Goal: Task Accomplishment & Management: Register for event/course

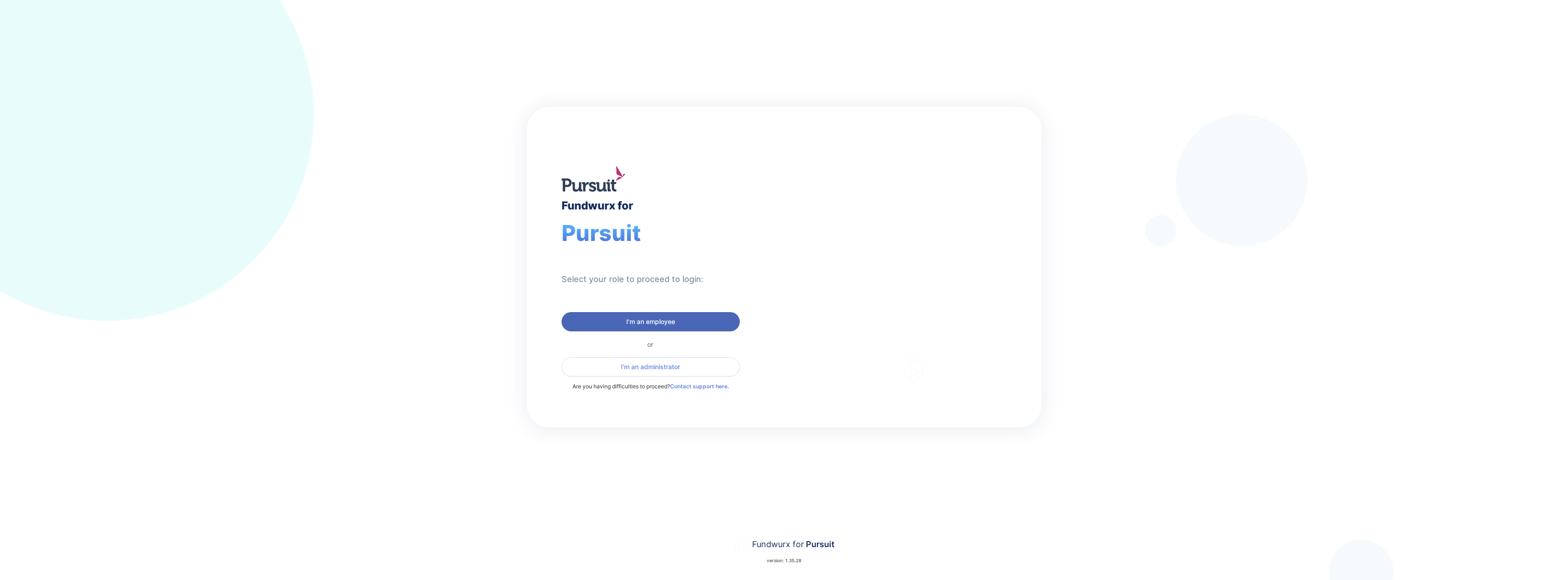
click at [632, 320] on span "I'm an employee" at bounding box center [650, 322] width 49 height 9
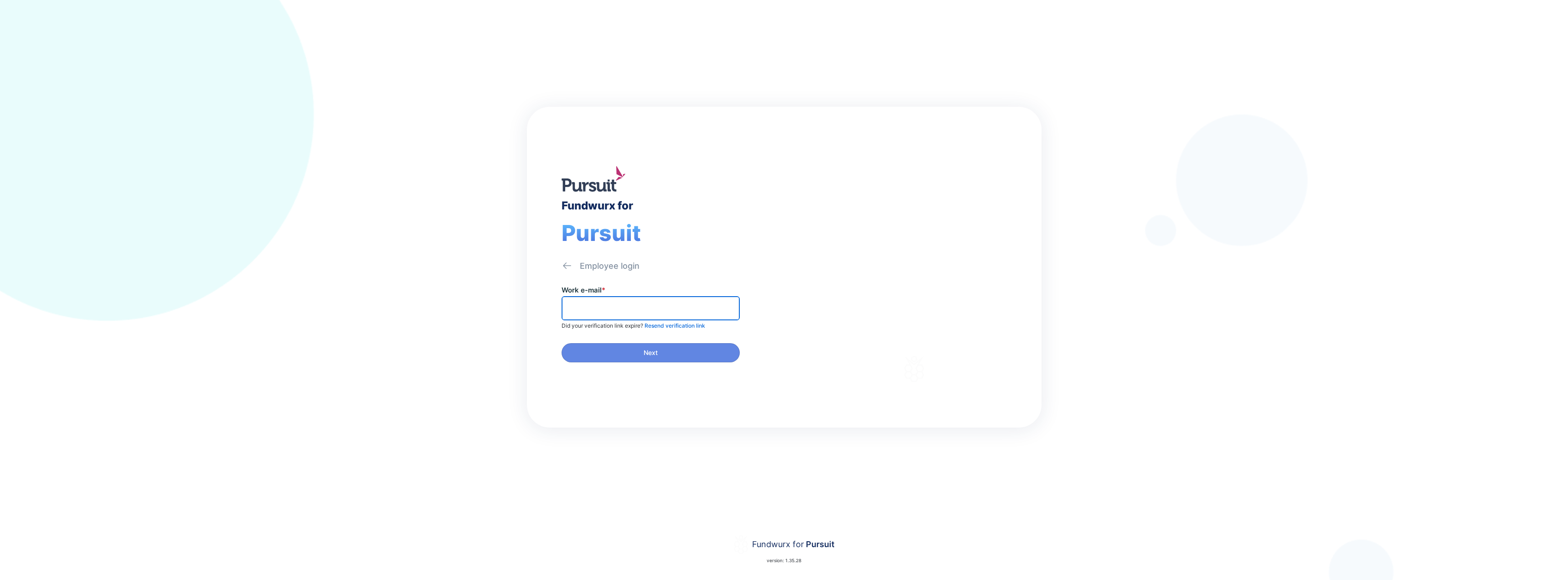
click at [626, 304] on input "text" at bounding box center [650, 308] width 170 height 14
type input "**********"
click at [634, 347] on button "Next" at bounding box center [651, 353] width 178 height 19
click at [621, 308] on input "text" at bounding box center [650, 308] width 170 height 14
paste input "******"
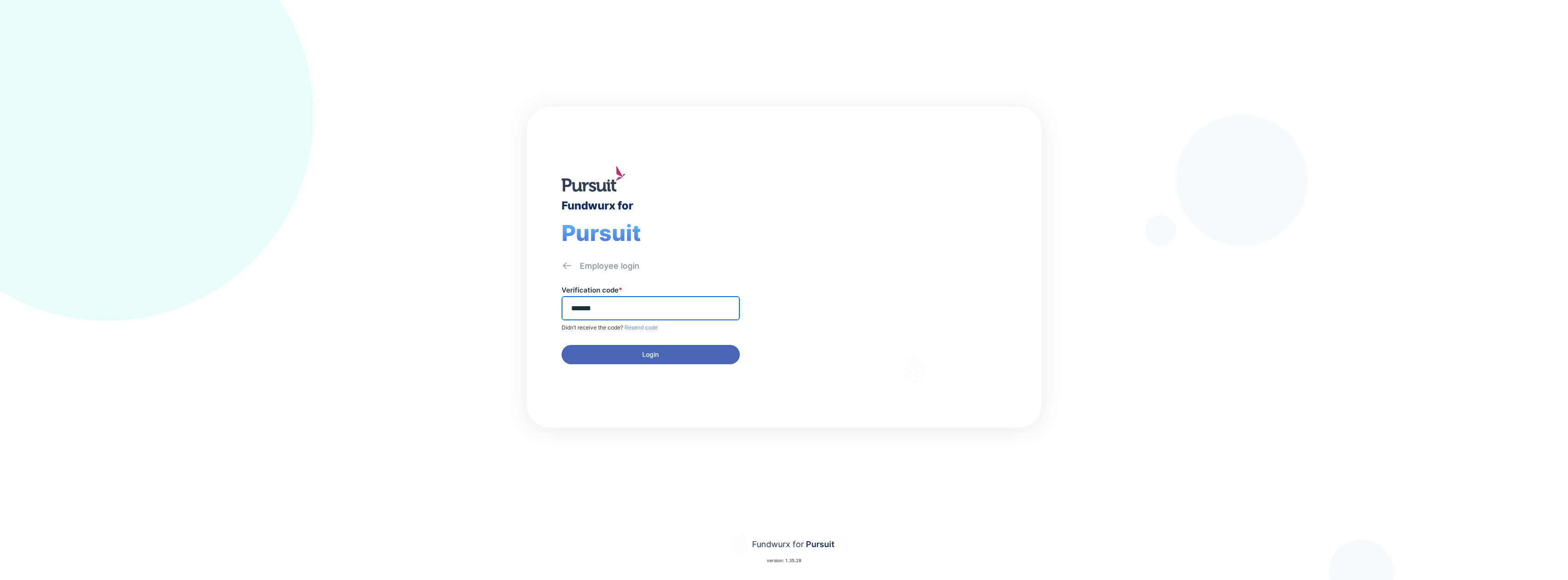
type input "******"
click at [647, 355] on span "Login" at bounding box center [650, 355] width 16 height 9
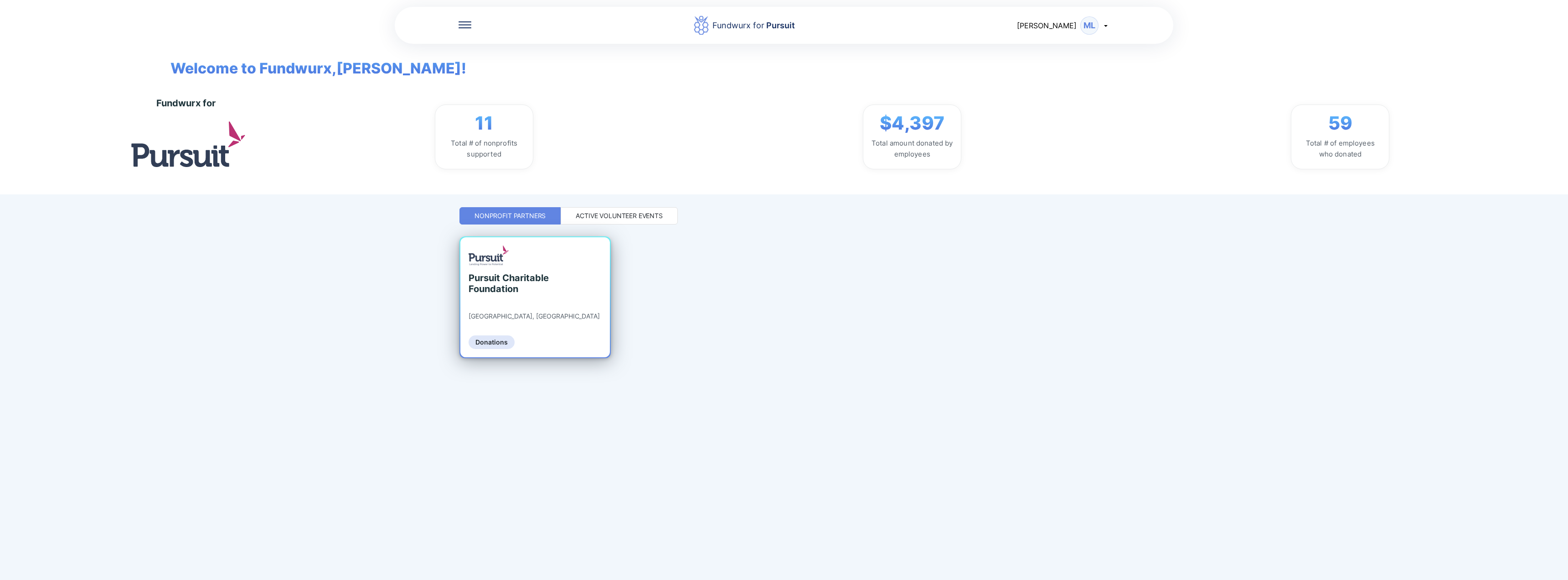
click at [480, 303] on div "Pursuit Charitable Foundation [GEOGRAPHIC_DATA], [GEOGRAPHIC_DATA] Donations" at bounding box center [535, 297] width 149 height 120
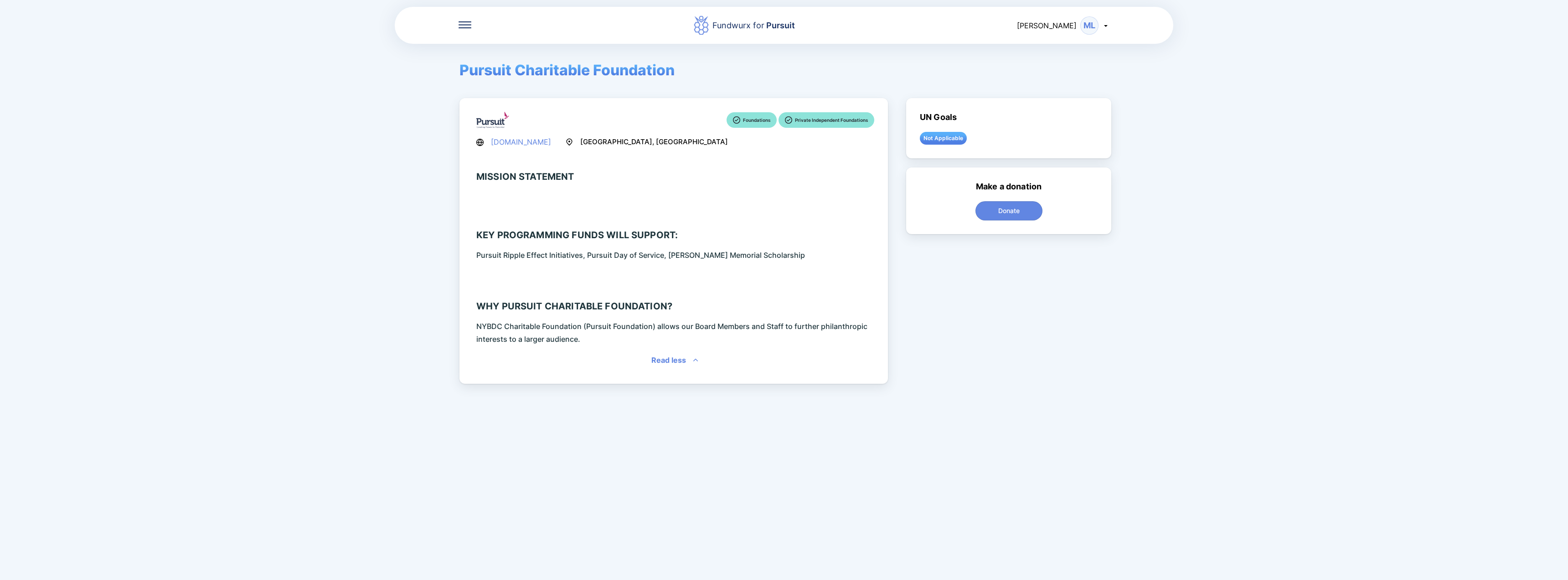
click at [467, 28] on icon at bounding box center [465, 27] width 13 height 1
click at [544, 142] on link "[DOMAIN_NAME]" at bounding box center [521, 142] width 60 height 9
click at [464, 27] on icon at bounding box center [465, 27] width 13 height 1
click at [499, 58] on div "Home" at bounding box center [494, 54] width 20 height 9
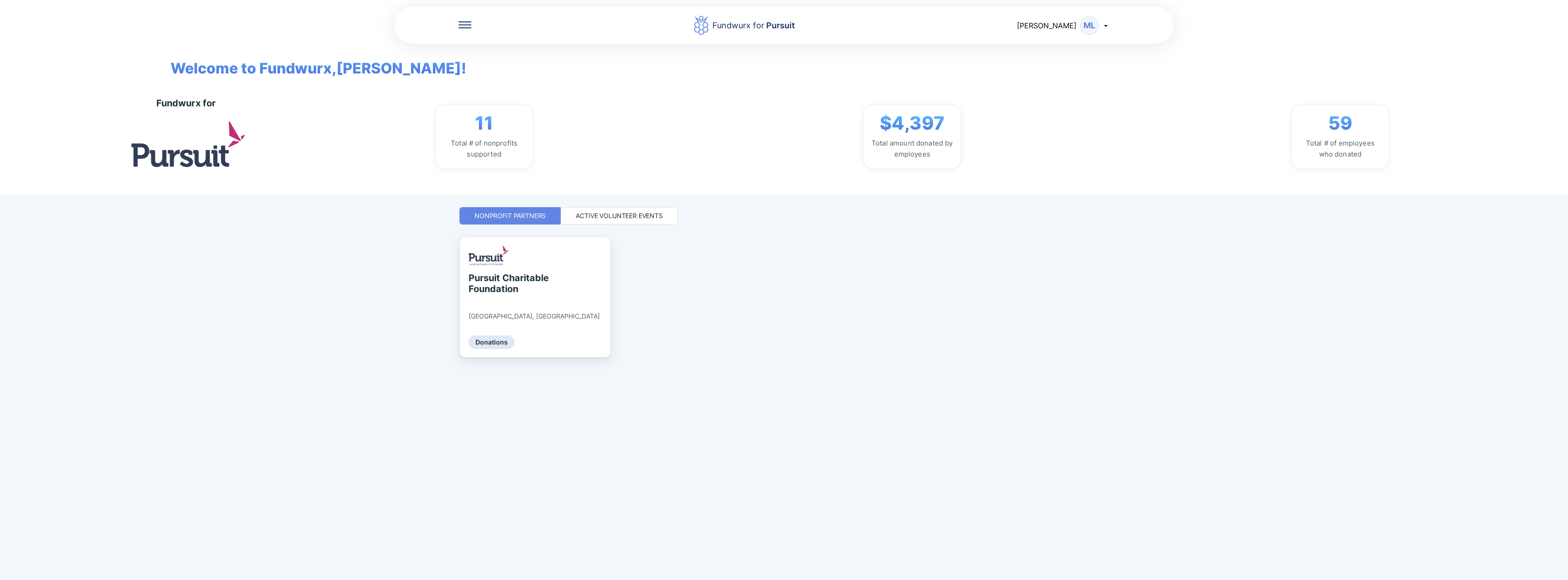
click at [1078, 23] on div "[PERSON_NAME] ML" at bounding box center [1063, 25] width 92 height 18
click at [943, 55] on div "Welcome to Fundwurx, [PERSON_NAME] !" at bounding box center [784, 61] width 1255 height 35
click at [598, 219] on div "Active Volunteer Events" at bounding box center [619, 216] width 87 height 9
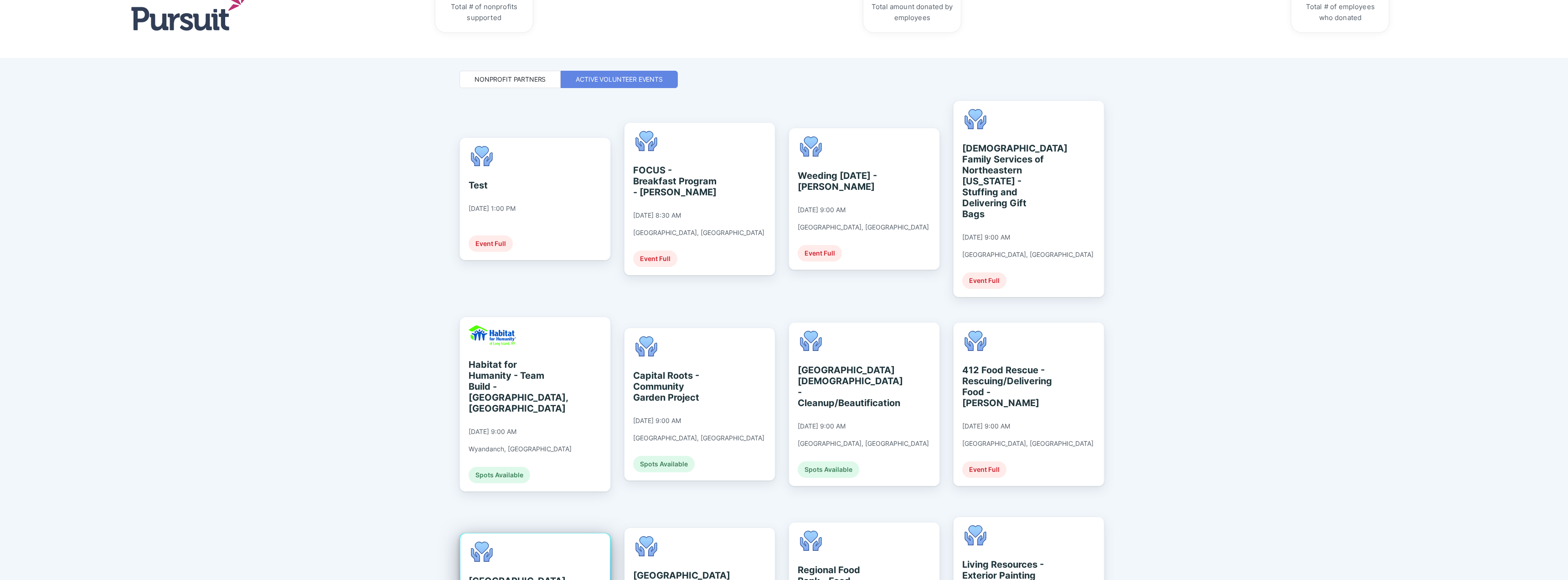
scroll to position [123, 0]
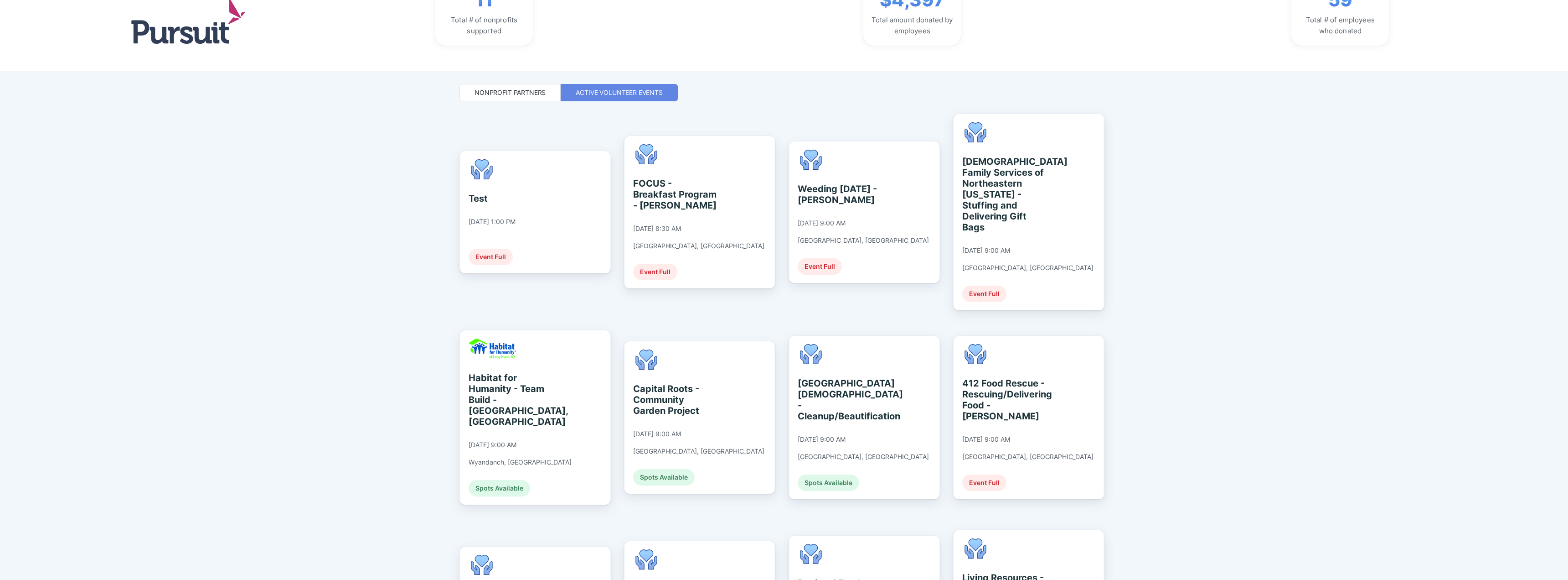
click at [532, 89] on div "Nonprofit Partners" at bounding box center [510, 92] width 71 height 9
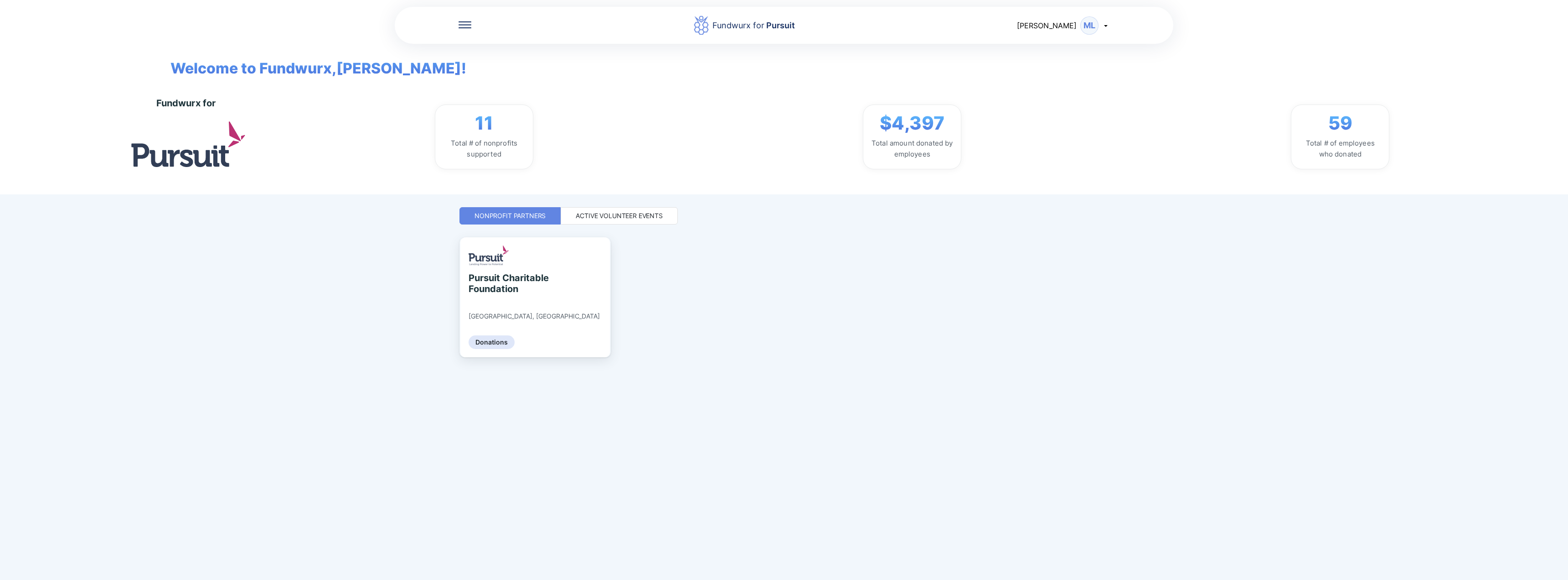
click at [584, 211] on div "Active Volunteer Events" at bounding box center [619, 216] width 87 height 9
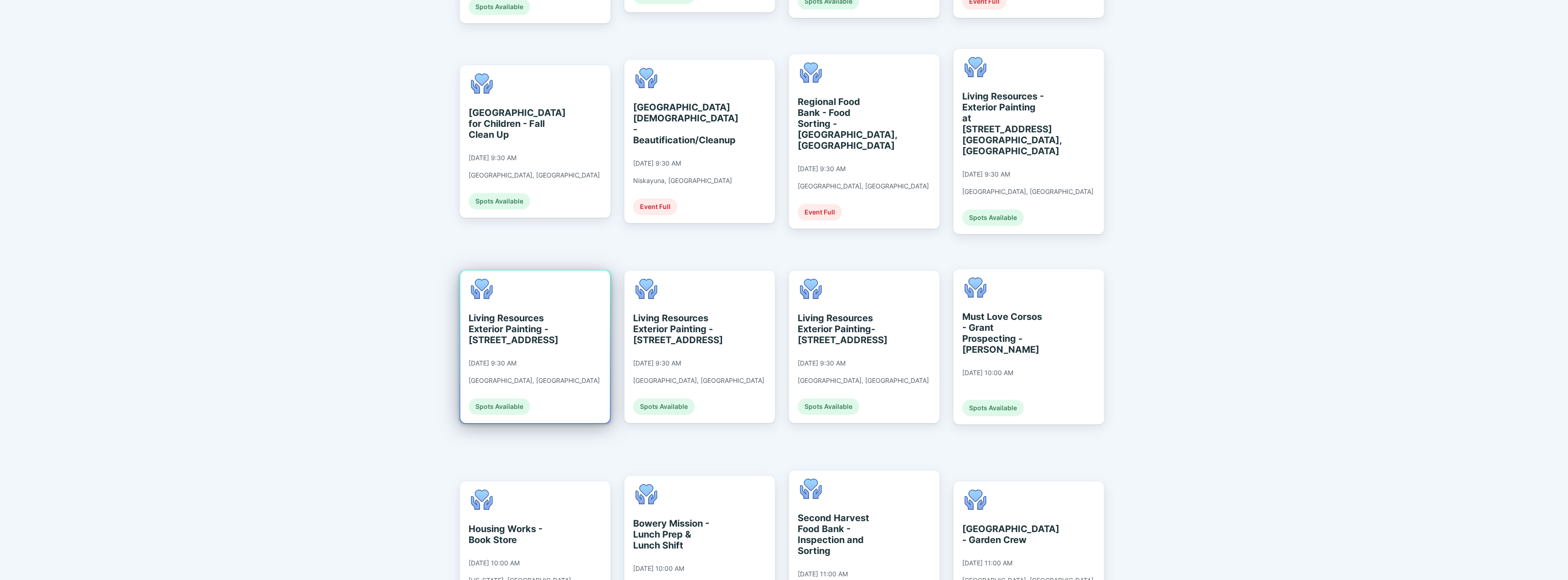
scroll to position [639, 0]
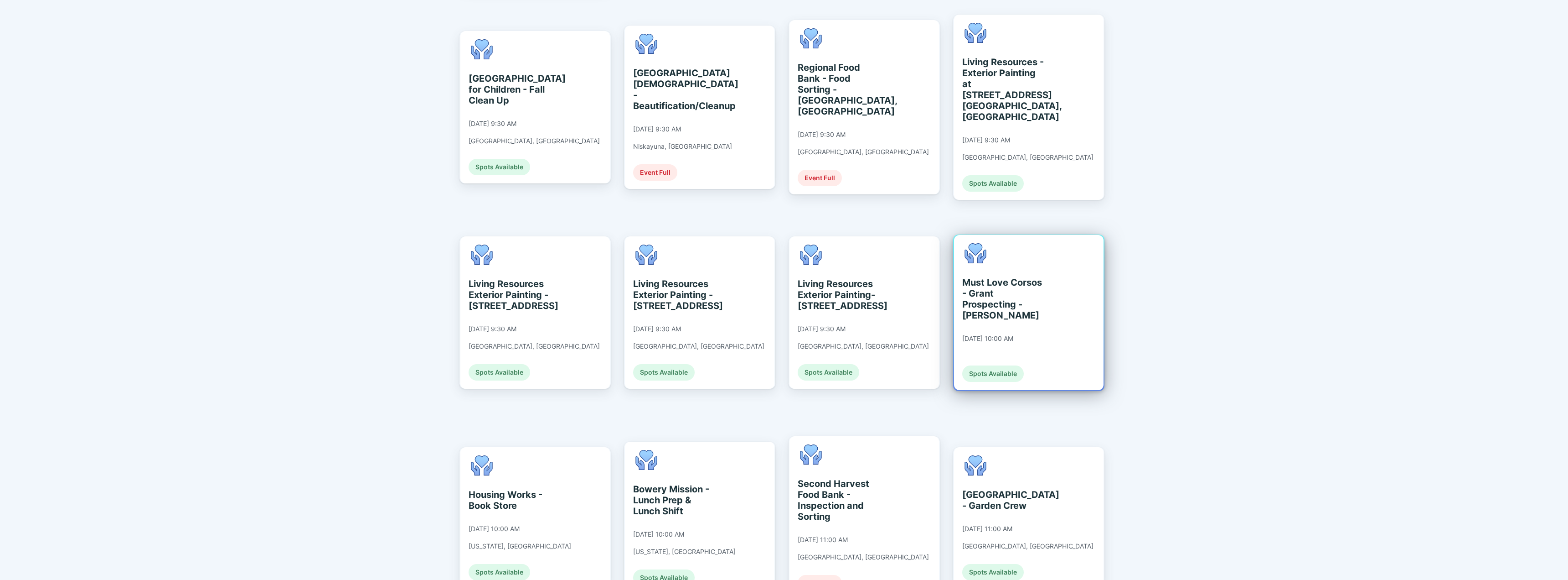
click at [988, 277] on div "Must Love Corsos - Grant Prospecting - [PERSON_NAME]" at bounding box center [1004, 298] width 84 height 44
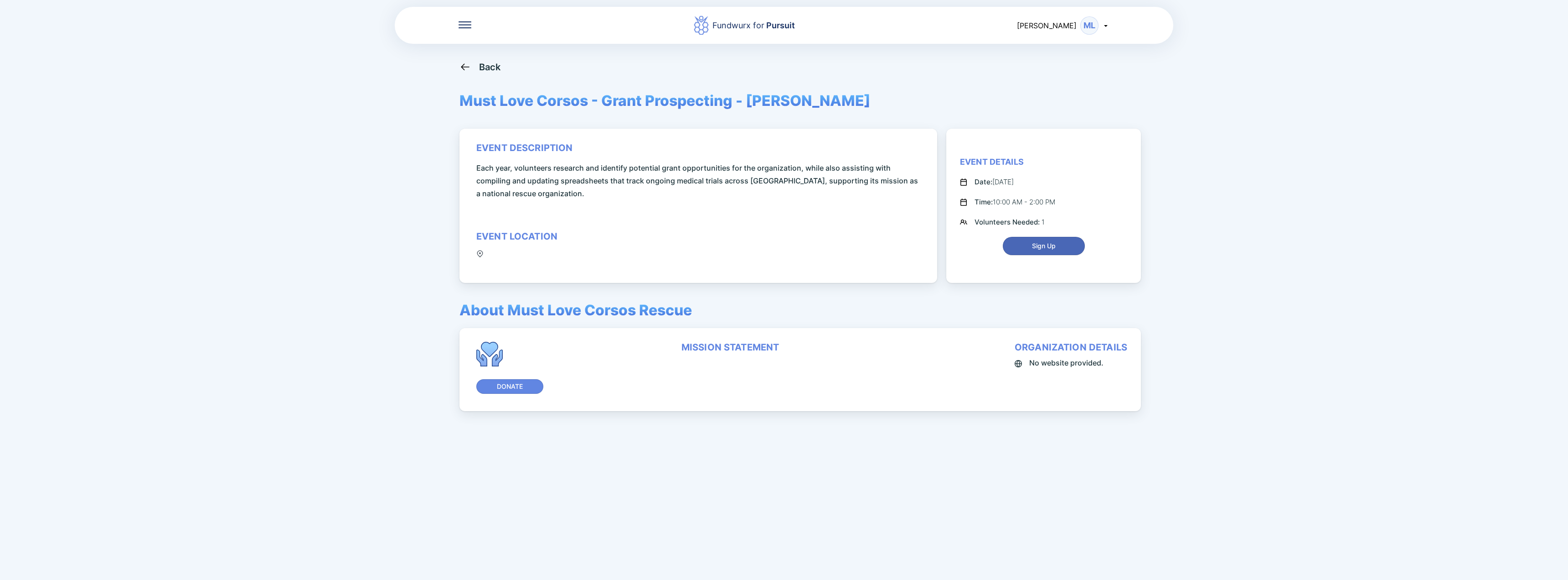
click at [1016, 253] on button "Sign Up" at bounding box center [1044, 246] width 82 height 18
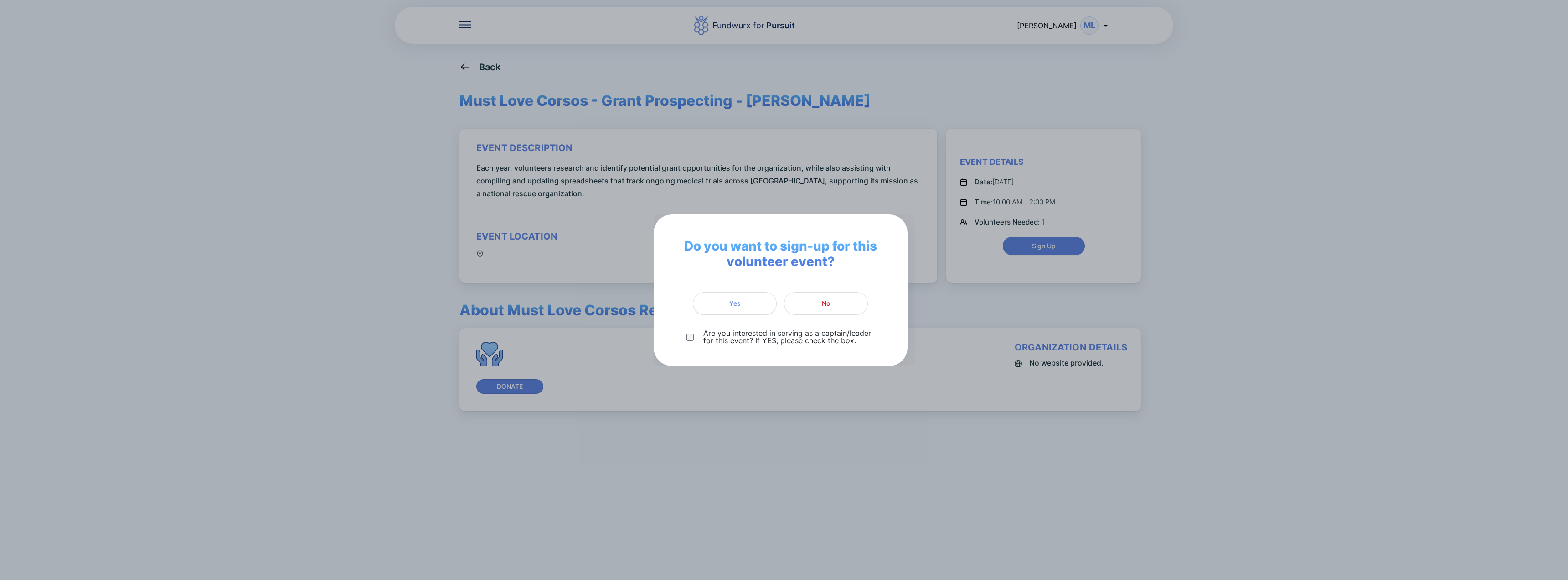
click at [749, 310] on button "Yes" at bounding box center [735, 303] width 84 height 23
